Goal: Browse casually

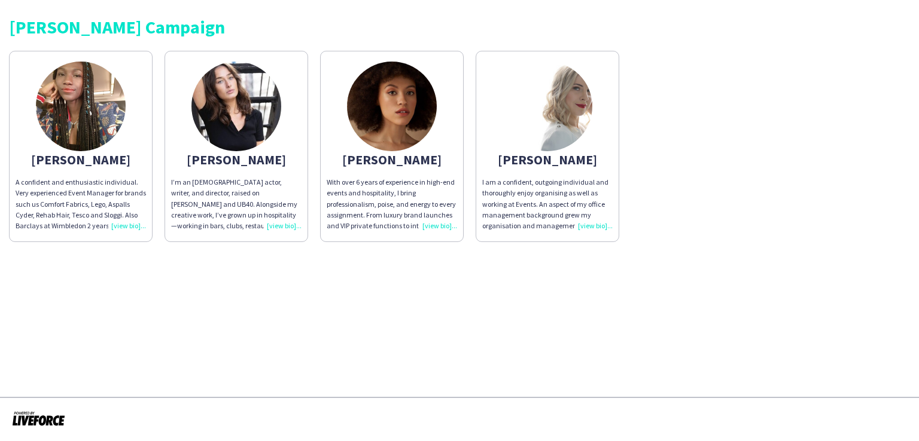
click at [435, 222] on div "With over 6 years of experience in high-end events and hospitality, I bring pro…" at bounding box center [392, 204] width 130 height 54
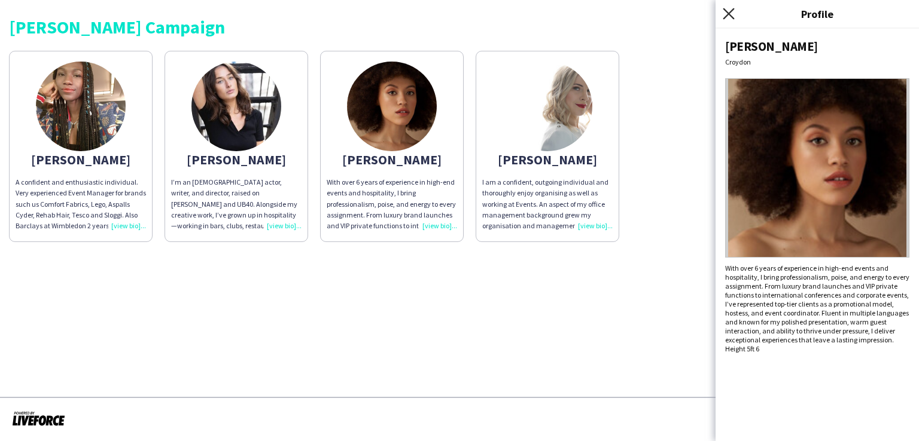
click at [730, 17] on icon "Close pop-in" at bounding box center [727, 13] width 11 height 11
